Goal: Find specific page/section

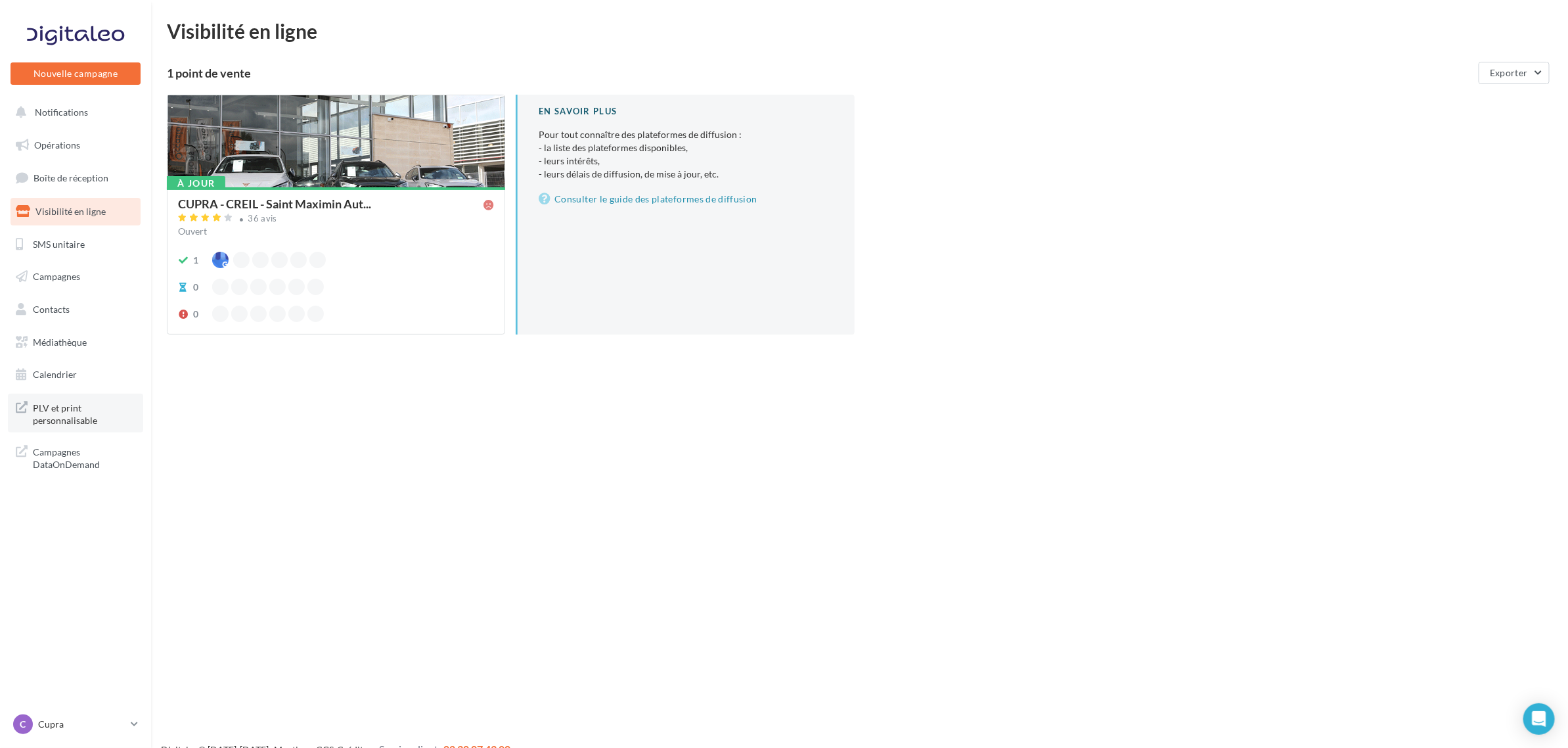
click at [54, 406] on span "PLV et print personnalisable" at bounding box center [84, 413] width 102 height 28
click at [65, 734] on div "C Cupra cupra_creil" at bounding box center [69, 724] width 112 height 20
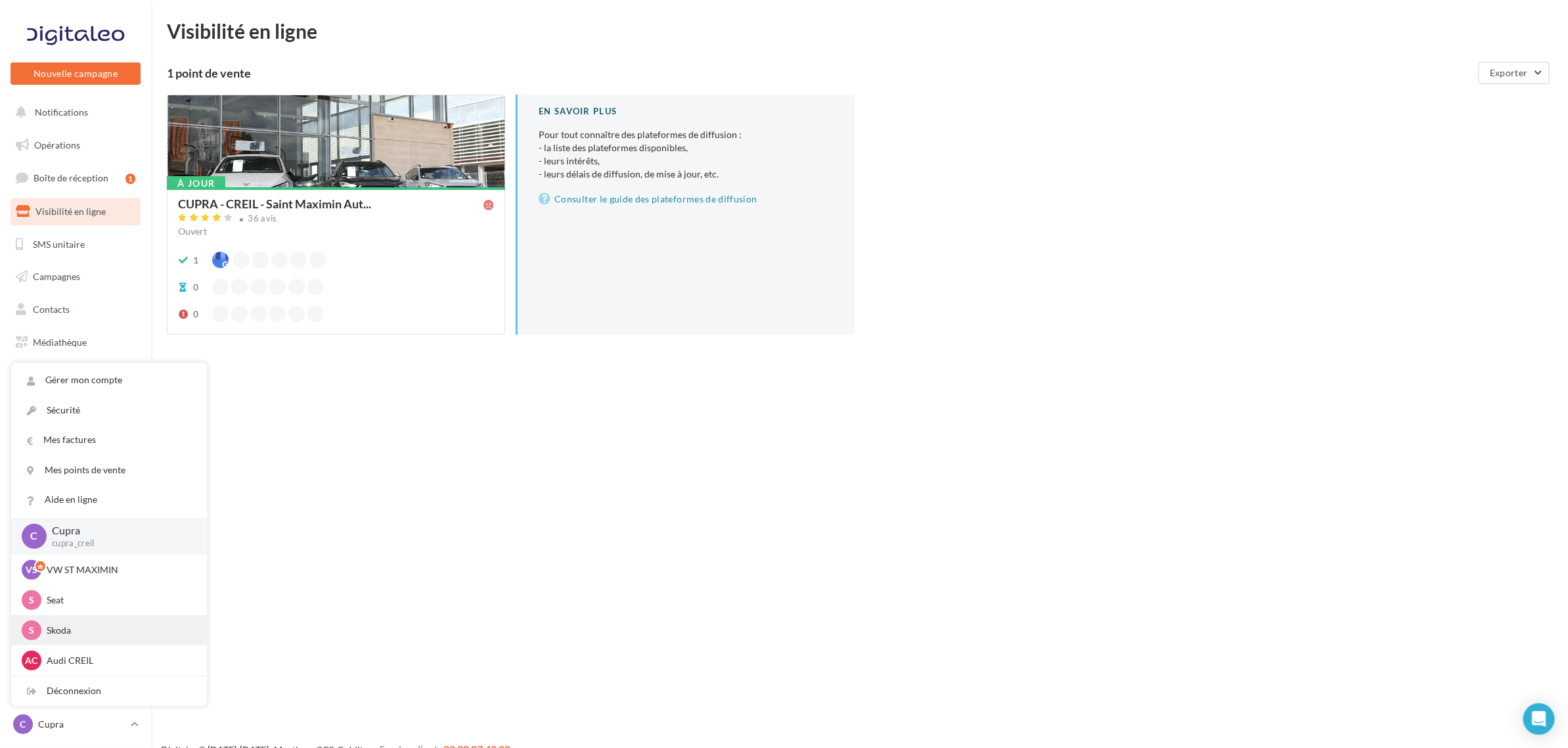
click at [88, 628] on p "Skoda" at bounding box center [119, 631] width 145 height 13
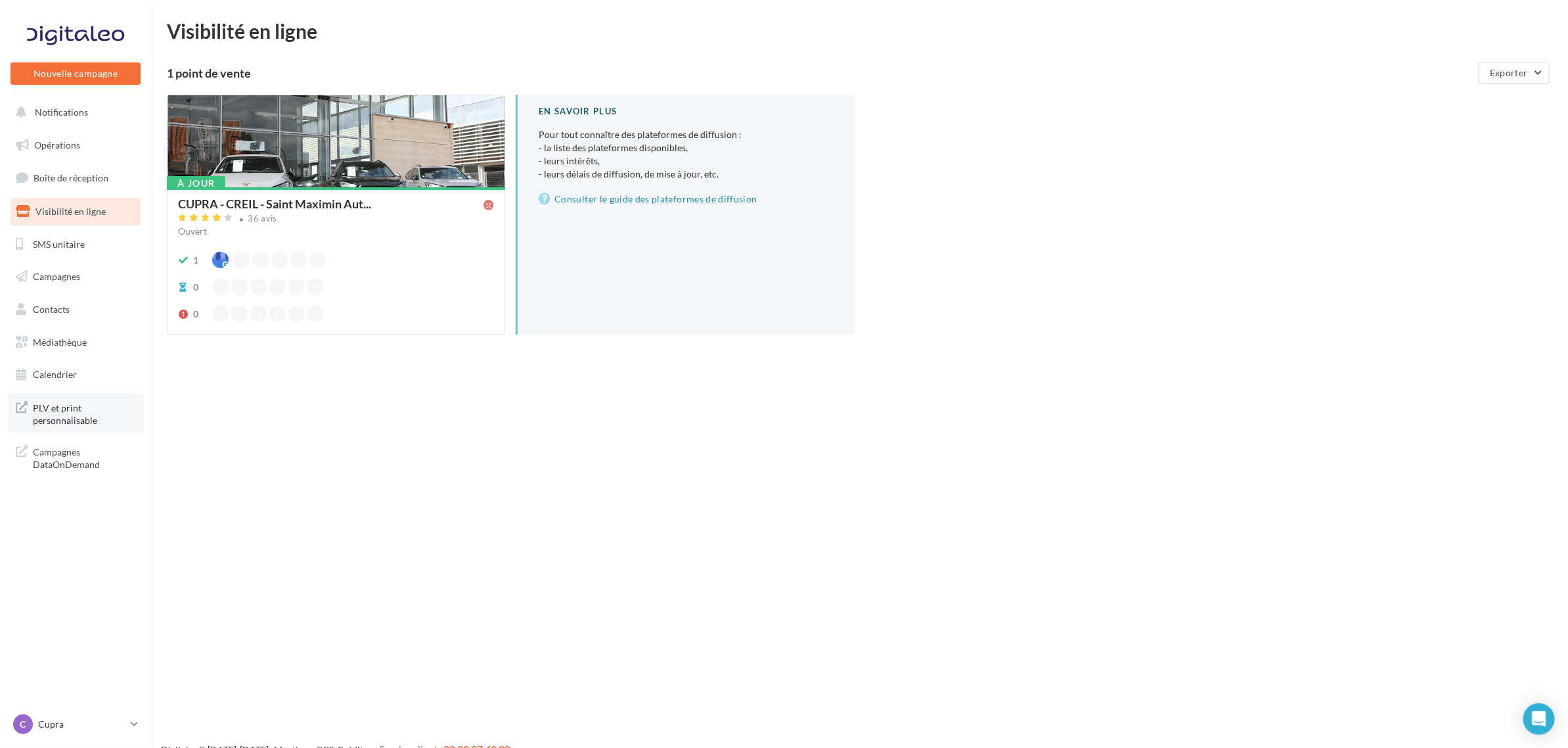
click at [84, 414] on span "PLV et print personnalisable" at bounding box center [84, 413] width 102 height 28
click at [43, 116] on span "Notifications" at bounding box center [62, 111] width 53 height 11
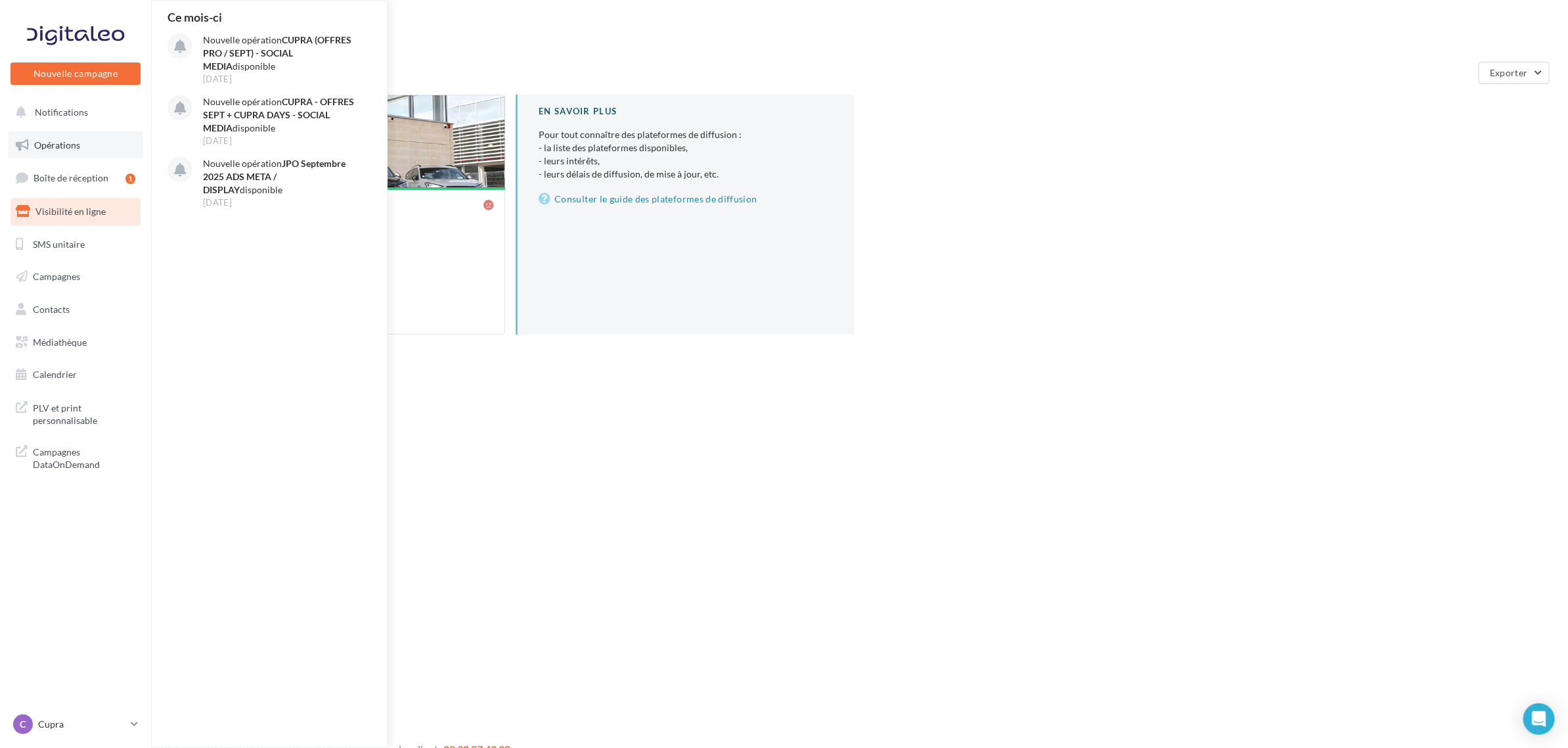
click at [56, 149] on span "Opérations" at bounding box center [57, 145] width 46 height 11
